Goal: Check status: Check status

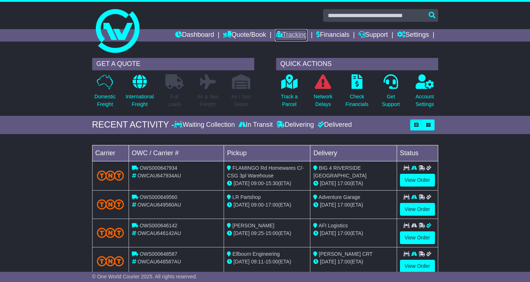
click at [292, 35] on link "Tracking" at bounding box center [291, 35] width 32 height 12
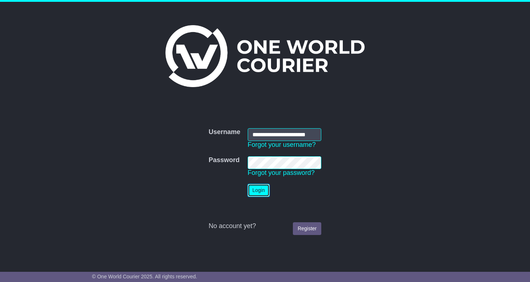
click at [260, 197] on button "Login" at bounding box center [259, 190] width 22 height 13
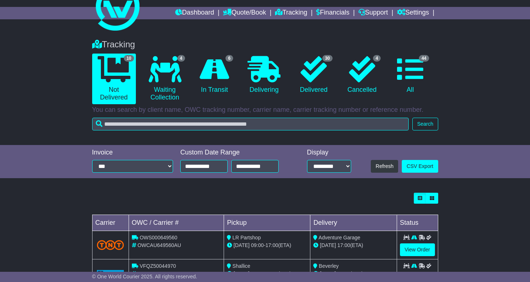
scroll to position [5, 0]
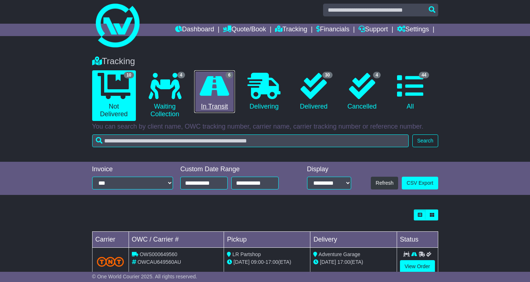
click at [214, 95] on icon at bounding box center [213, 86] width 29 height 26
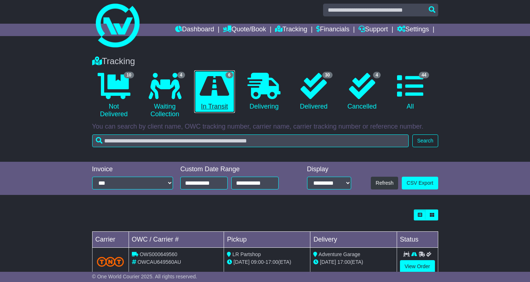
scroll to position [0, 0]
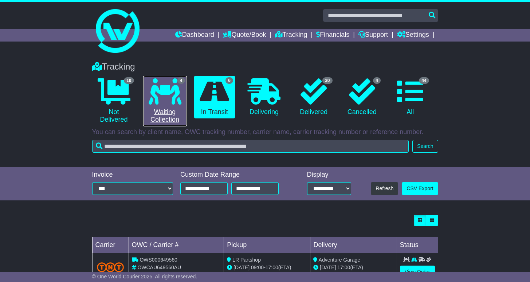
click at [176, 97] on icon at bounding box center [165, 91] width 33 height 26
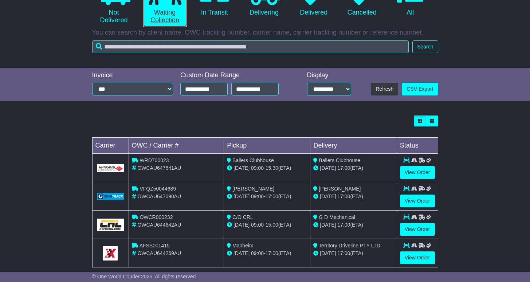
scroll to position [111, 0]
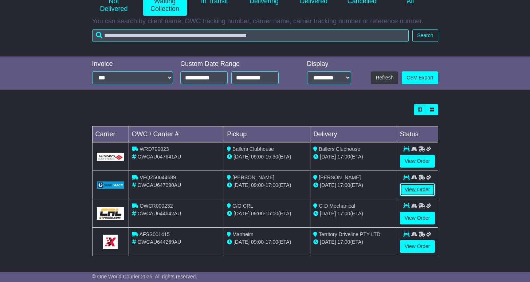
click at [408, 190] on link "View Order" at bounding box center [417, 189] width 35 height 13
